Goal: Ask a question

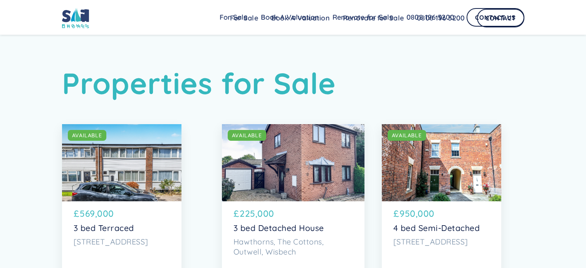
scroll to position [1206, 0]
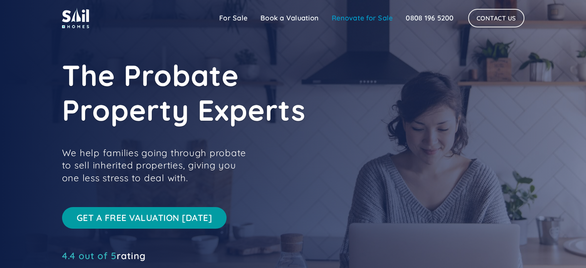
click at [375, 21] on link "Renovate for Sale" at bounding box center [362, 17] width 74 height 15
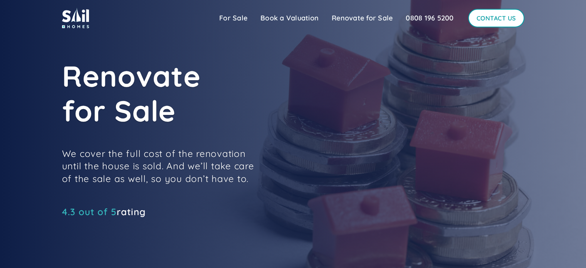
click at [498, 19] on link "Contact Us" at bounding box center [496, 18] width 56 height 18
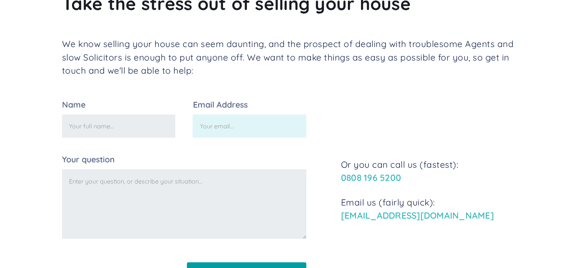
scroll to position [148, 0]
click at [123, 134] on input "Name" at bounding box center [118, 125] width 113 height 23
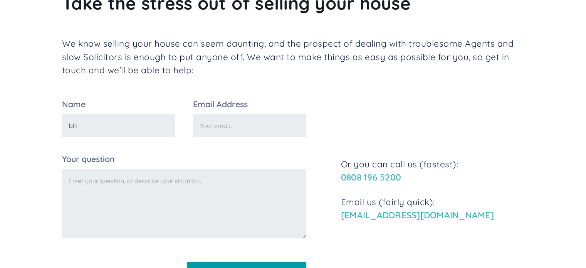
type input "b"
type input "[PERSON_NAME]"
type input "[PERSON_NAME][EMAIL_ADDRESS][DOMAIN_NAME]"
click at [194, 182] on textarea "Your question" at bounding box center [184, 203] width 244 height 69
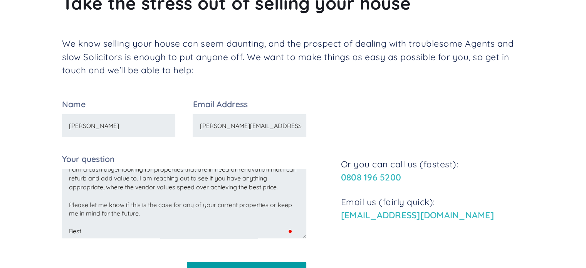
scroll to position [43, 0]
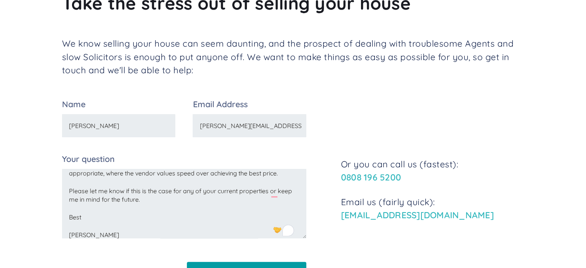
click at [153, 200] on textarea "Hello, I am a cash buyer looking for properties that are in need of renovation …" at bounding box center [184, 203] width 244 height 69
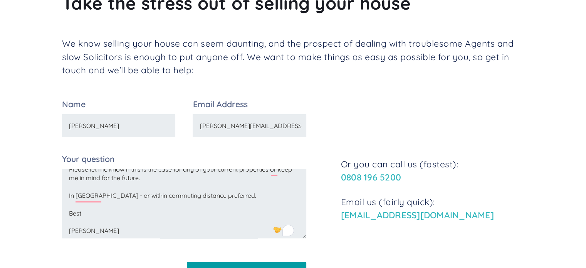
type textarea "Hello, I am a cash buyer looking for properties that are in need of renovation …"
click at [369, 248] on div "Name Brad Walsh Email Address brad.walsh92@gmail.com Your question Hello, I am …" at bounding box center [293, 195] width 462 height 190
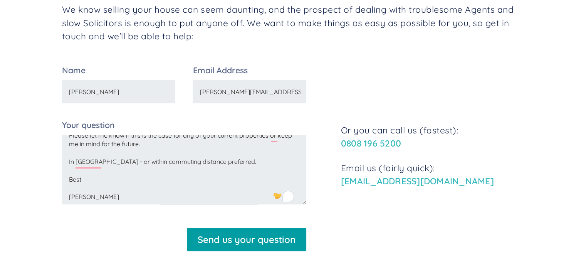
scroll to position [183, 0]
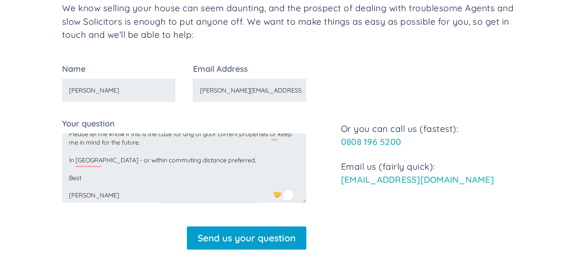
click at [220, 240] on input "Send us your question" at bounding box center [246, 237] width 119 height 23
type input "Please wait..."
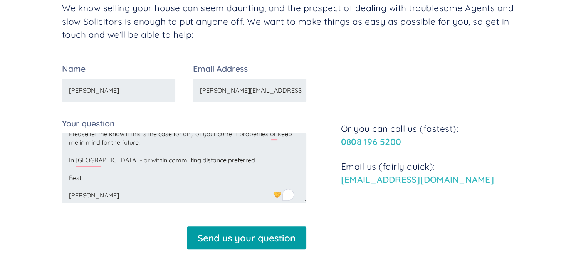
scroll to position [190, 0]
